Goal: Find specific page/section: Find specific page/section

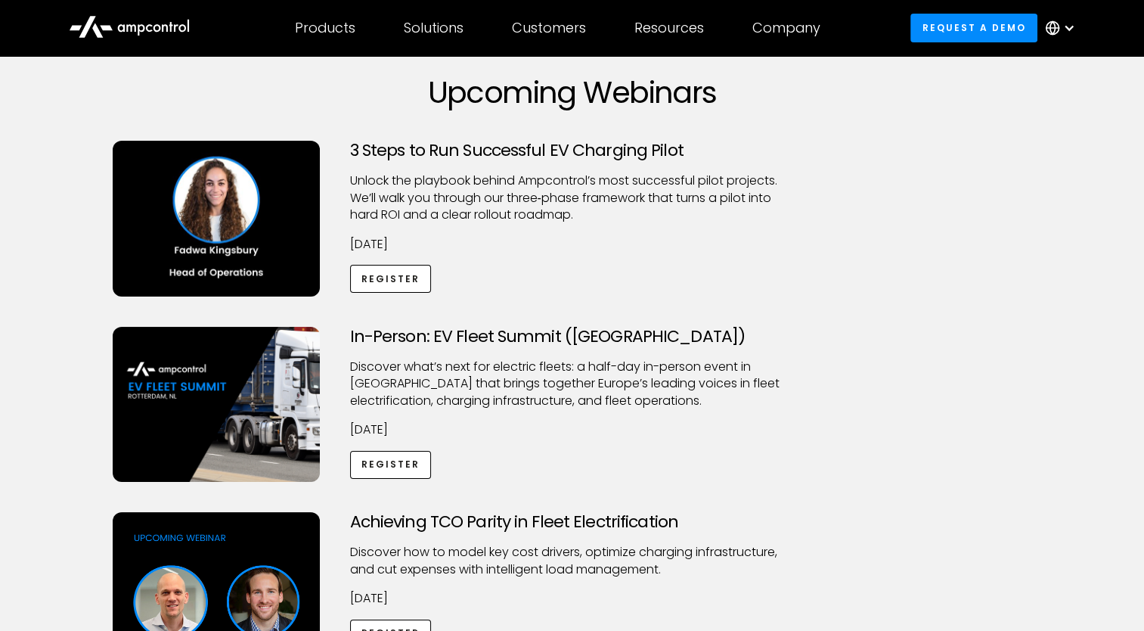
scroll to position [76, 0]
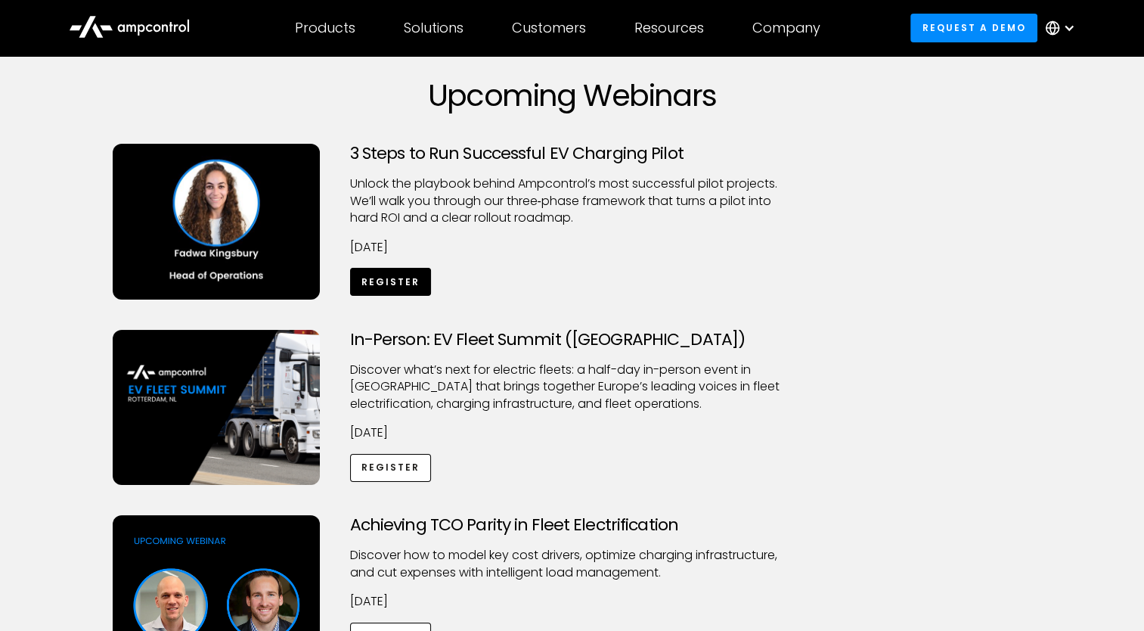
click at [376, 283] on link "Register" at bounding box center [391, 282] width 82 height 28
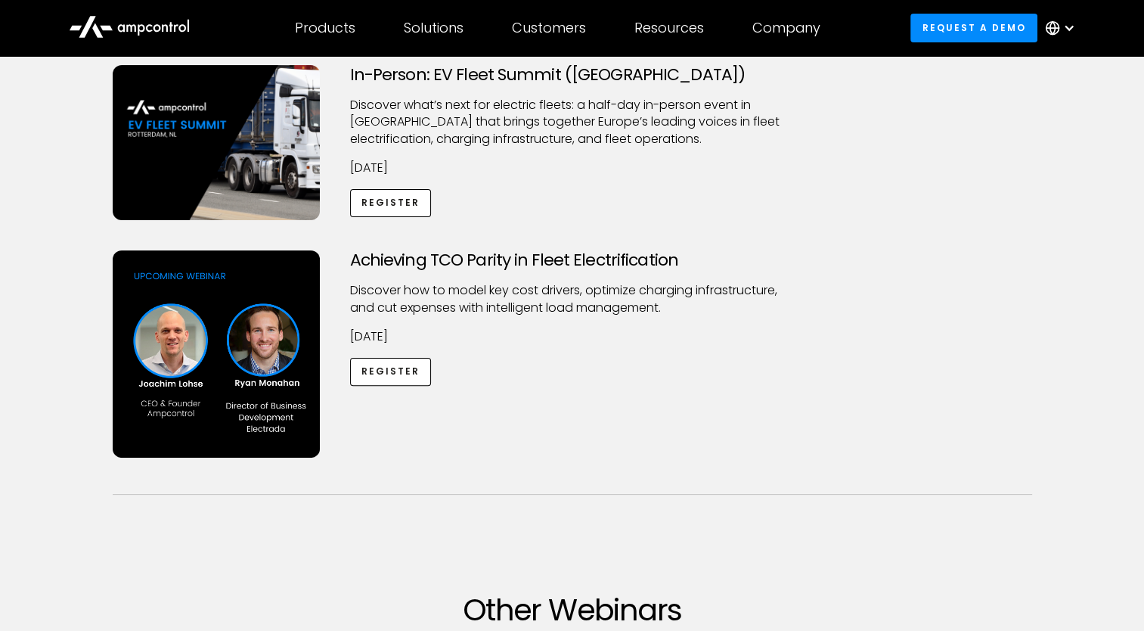
scroll to position [378, 0]
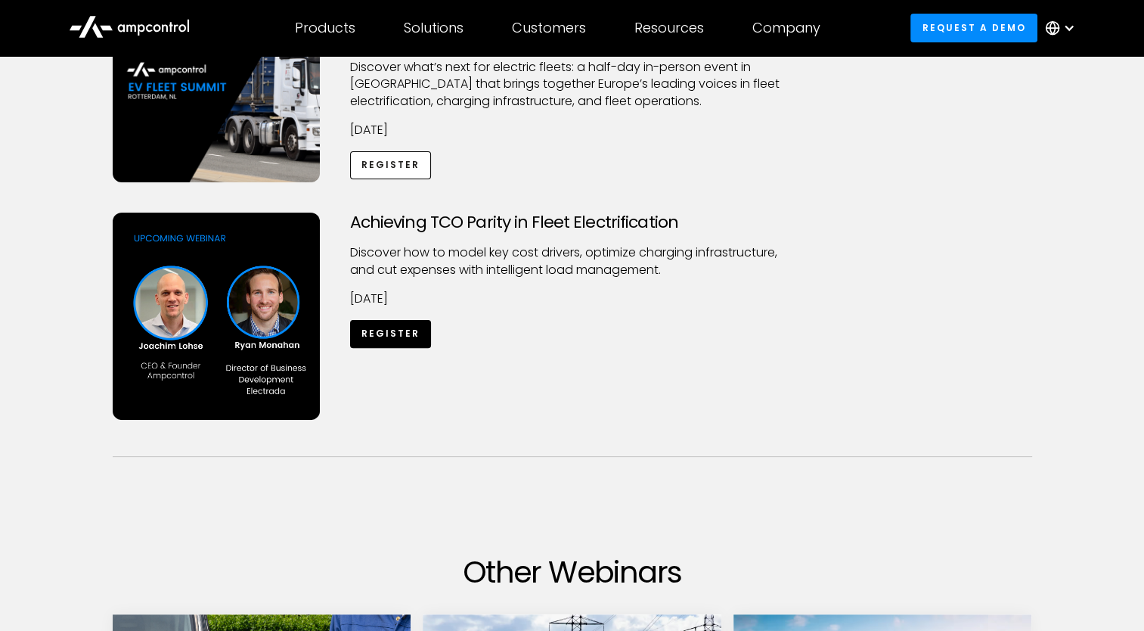
click at [389, 337] on link "Register" at bounding box center [391, 334] width 82 height 28
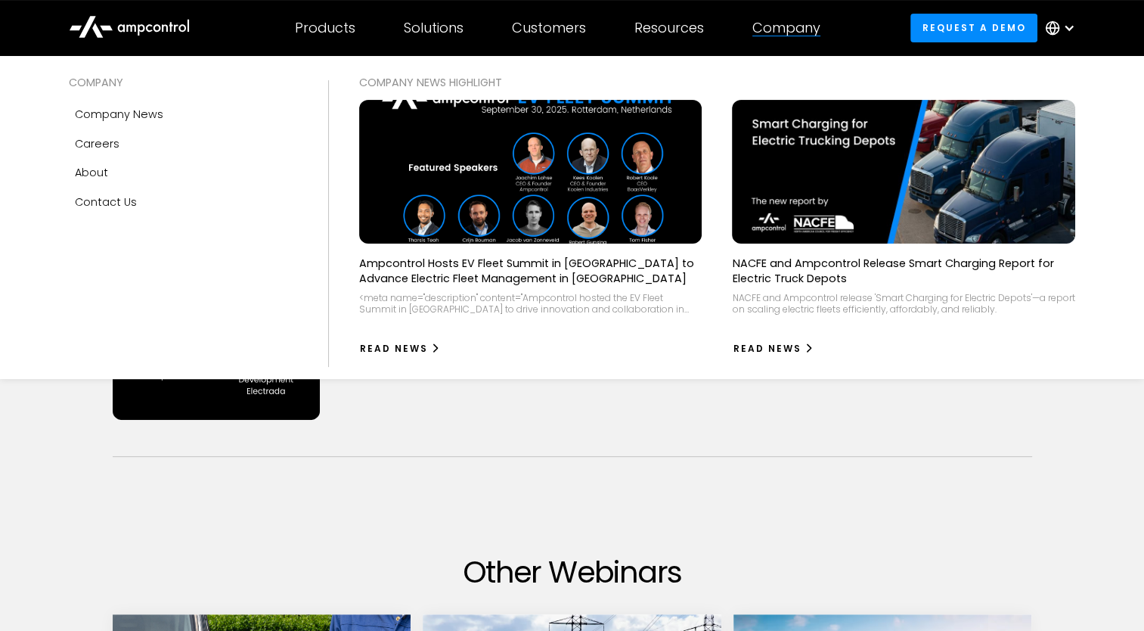
click at [805, 31] on div "Company" at bounding box center [786, 28] width 68 height 17
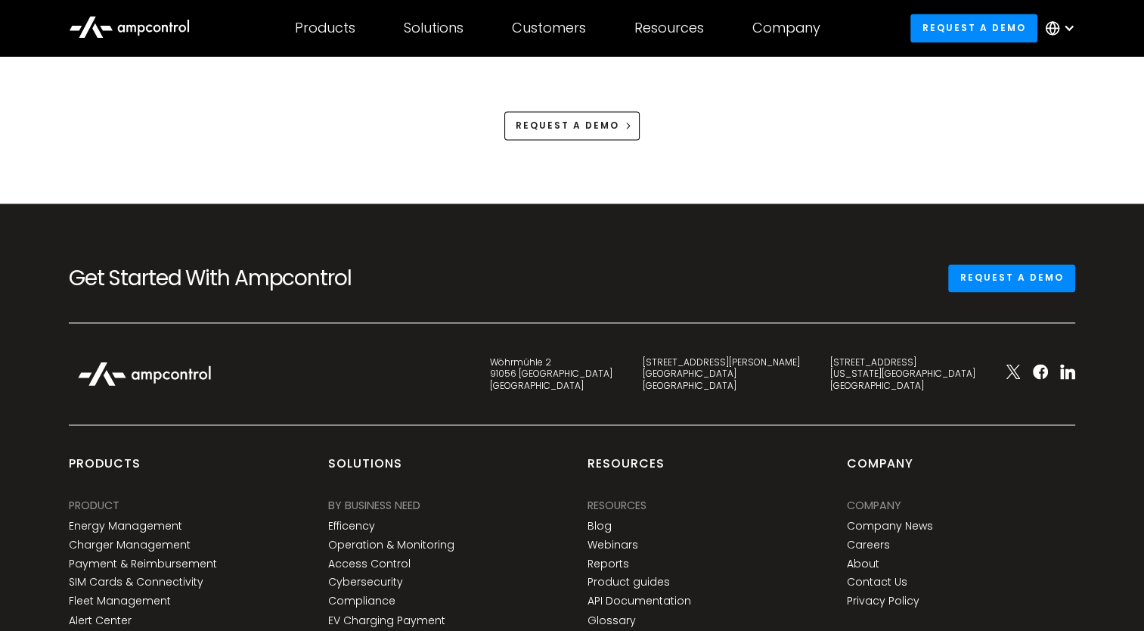
scroll to position [2269, 0]
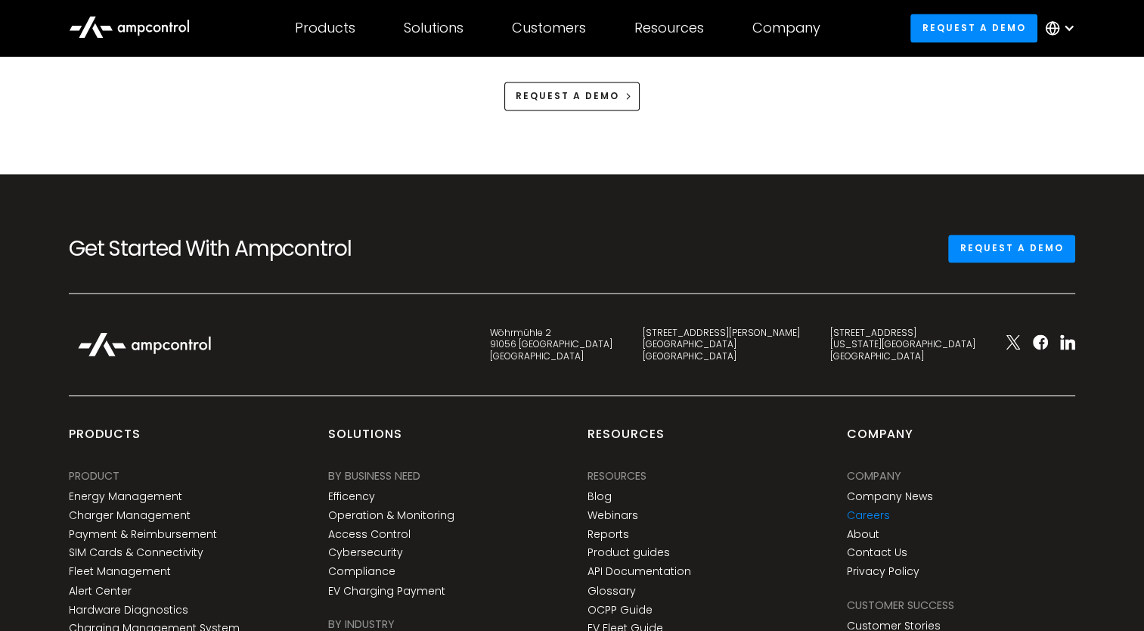
click at [865, 516] on link "Careers" at bounding box center [867, 515] width 43 height 13
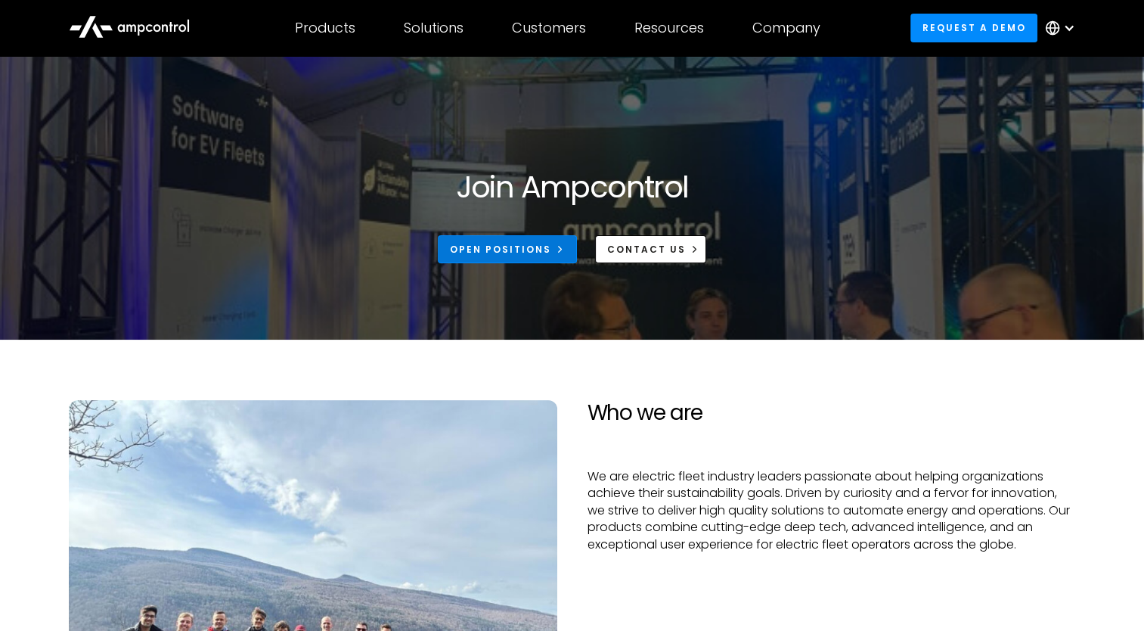
click at [526, 253] on div "Open Positions" at bounding box center [500, 250] width 101 height 14
